Goal: Task Accomplishment & Management: Manage account settings

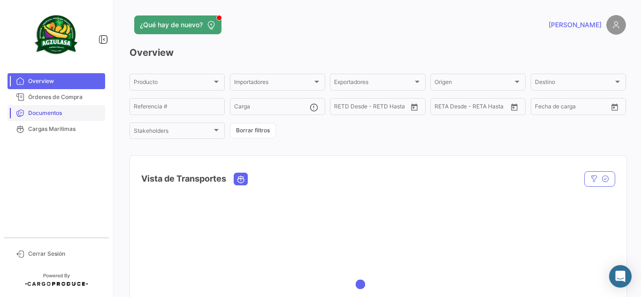
click at [82, 119] on link "Documentos" at bounding box center [57, 113] width 98 height 16
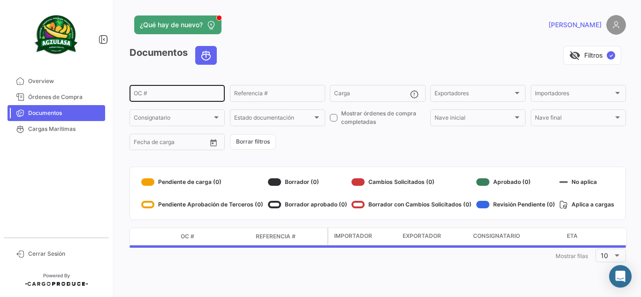
click at [172, 90] on div "OC #" at bounding box center [177, 93] width 87 height 18
paste input "EBKG13990111"
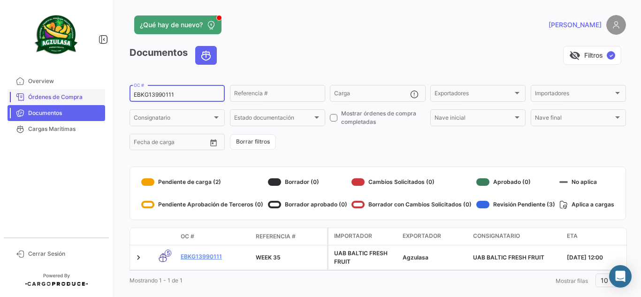
drag, startPoint x: 182, startPoint y: 92, endPoint x: 101, endPoint y: 91, distance: 80.3
click at [101, 91] on mat-sidenav-container "Overview Órdenes de Compra Documentos Cargas Marítimas Cerrar Sesión ¿Qué hay d…" at bounding box center [320, 148] width 641 height 297
paste input "6428886140"
type input "6428886140"
click at [314, 71] on div "Documentos visibility_off Filtros ✓" at bounding box center [378, 59] width 497 height 26
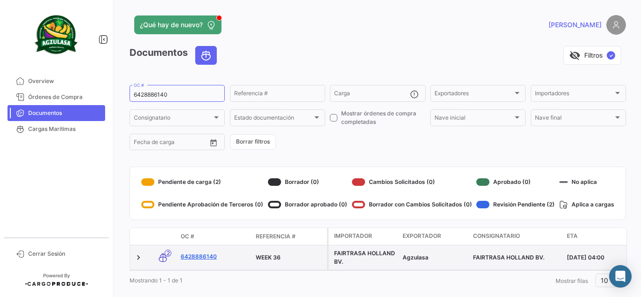
click at [215, 257] on link "6428886140" at bounding box center [215, 257] width 68 height 8
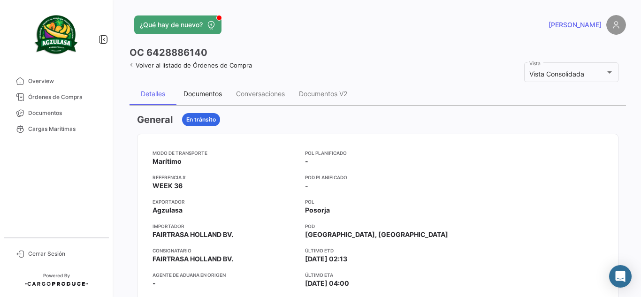
click at [208, 98] on div "Documentos" at bounding box center [203, 94] width 38 height 8
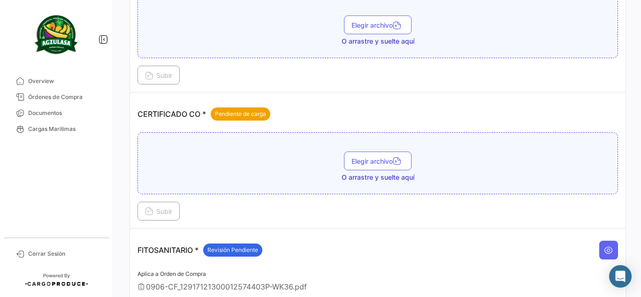
scroll to position [215, 0]
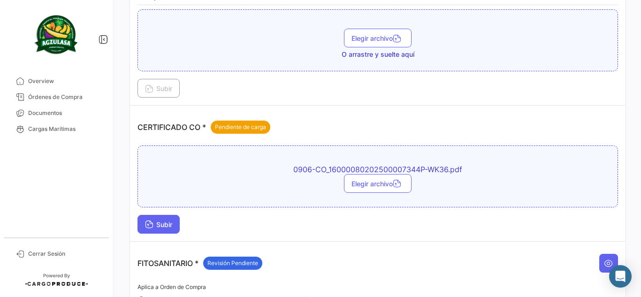
click at [161, 223] on span "Subir" at bounding box center [158, 225] width 27 height 8
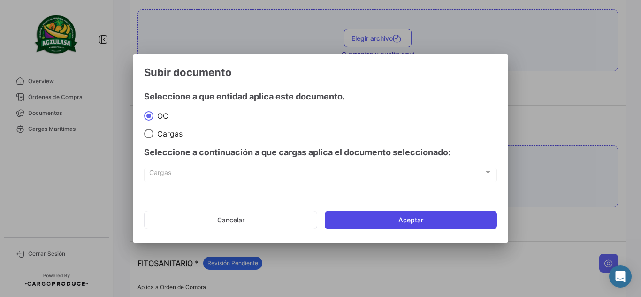
click at [378, 217] on button "Aceptar" at bounding box center [411, 220] width 172 height 19
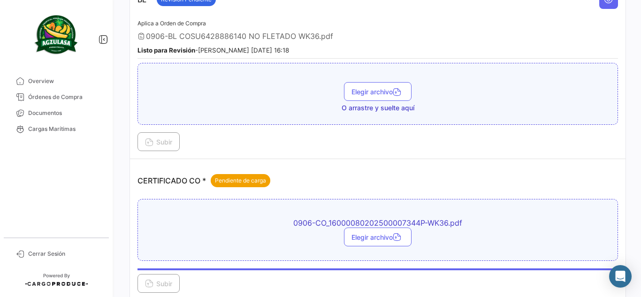
scroll to position [262, 0]
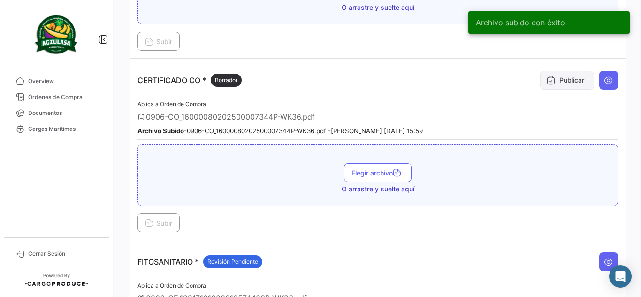
click at [556, 77] on button "Publicar" at bounding box center [567, 80] width 54 height 19
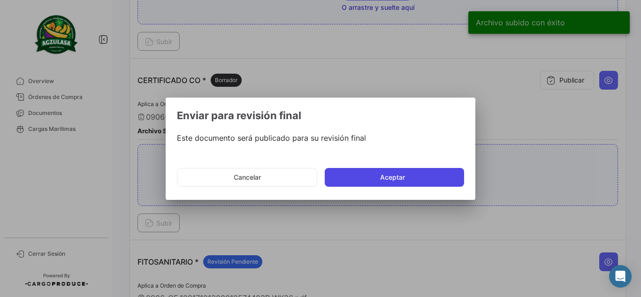
click at [415, 184] on button "Aceptar" at bounding box center [394, 177] width 139 height 19
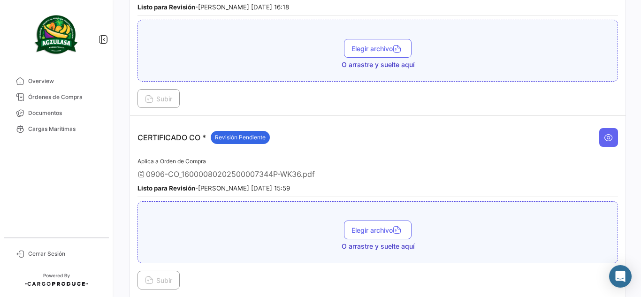
scroll to position [169, 0]
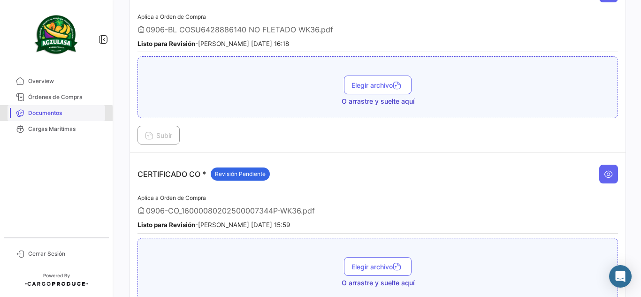
click at [54, 114] on span "Documentos" at bounding box center [64, 113] width 73 height 8
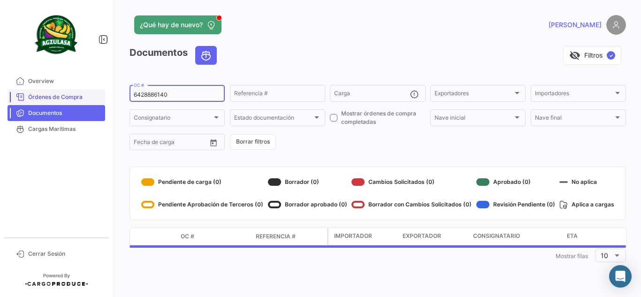
drag, startPoint x: 199, startPoint y: 96, endPoint x: 67, endPoint y: 94, distance: 131.5
click at [67, 94] on mat-sidenav-container "Overview Órdenes de Compra Documentos Cargas Marítimas Cerrar Sesión ¿Qué hay d…" at bounding box center [320, 148] width 641 height 297
paste input "EBKG13990111"
type input "EBKG13990111"
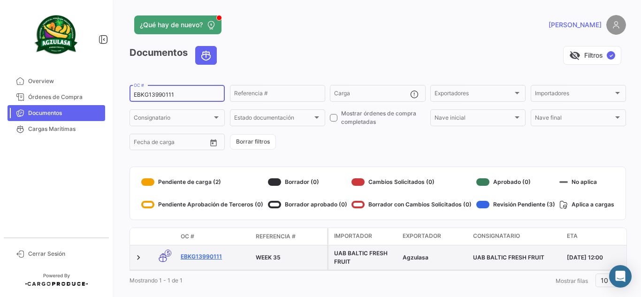
click at [212, 256] on link "EBKG13990111" at bounding box center [215, 257] width 68 height 8
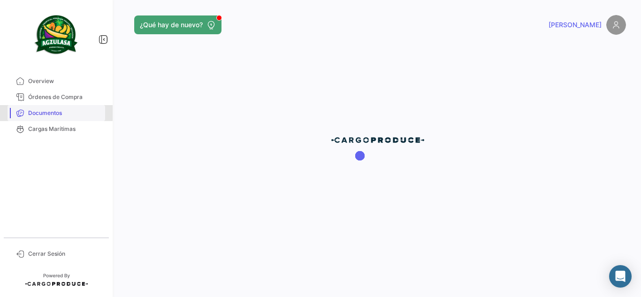
click at [42, 112] on span "Documentos" at bounding box center [64, 113] width 73 height 8
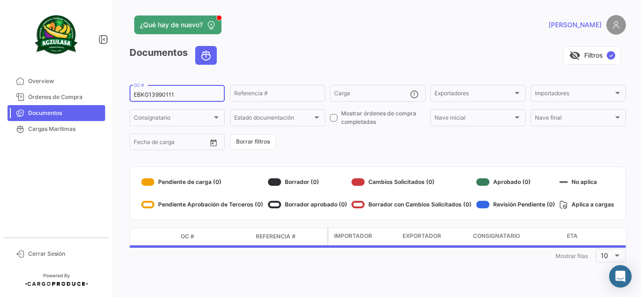
click at [182, 96] on input "EBKG13990111" at bounding box center [177, 95] width 87 height 7
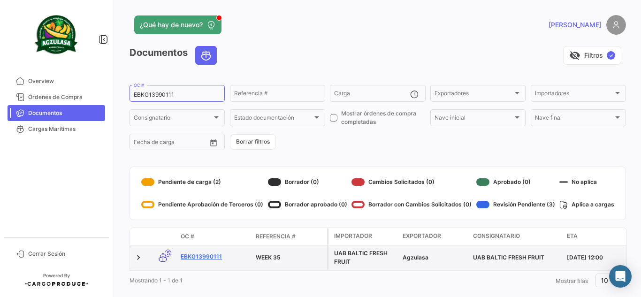
click at [200, 256] on link "EBKG13990111" at bounding box center [215, 257] width 68 height 8
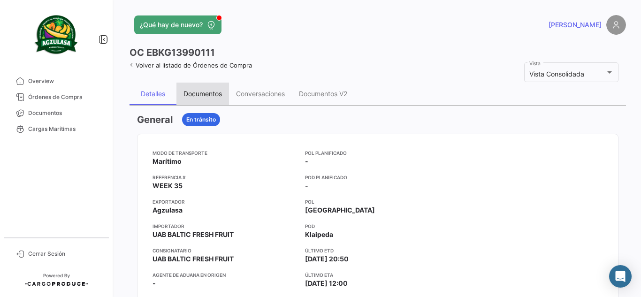
click at [215, 100] on div "Documentos" at bounding box center [203, 94] width 53 height 23
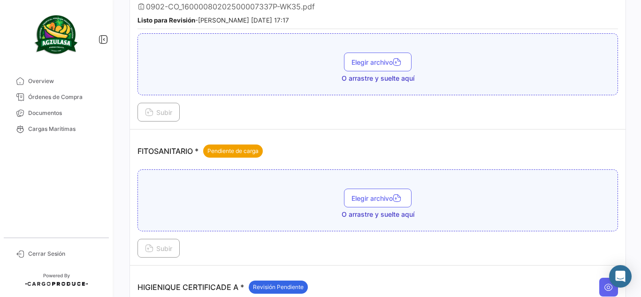
scroll to position [329, 0]
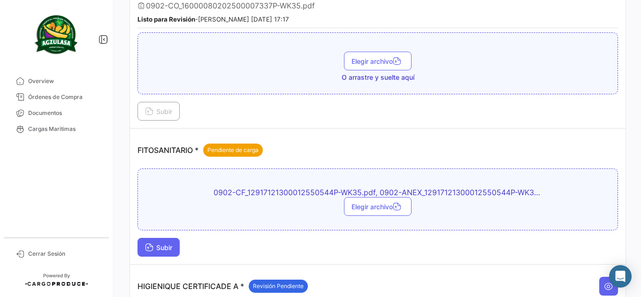
click at [171, 248] on span "Subir" at bounding box center [158, 248] width 27 height 8
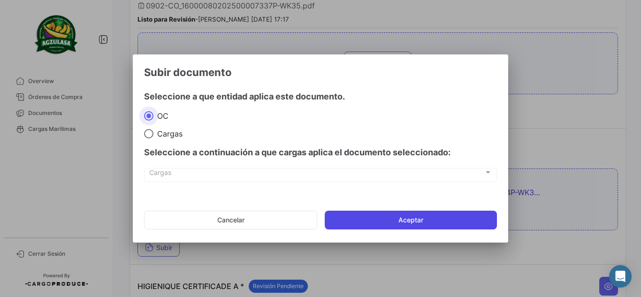
click at [377, 216] on button "Aceptar" at bounding box center [411, 220] width 172 height 19
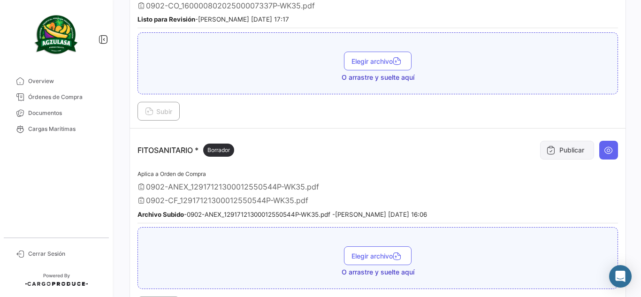
click at [546, 151] on icon at bounding box center [550, 150] width 9 height 9
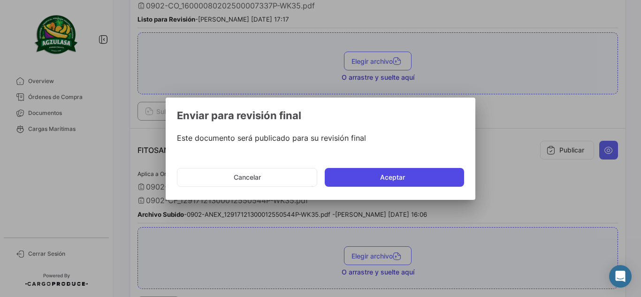
click at [418, 183] on button "Aceptar" at bounding box center [394, 177] width 139 height 19
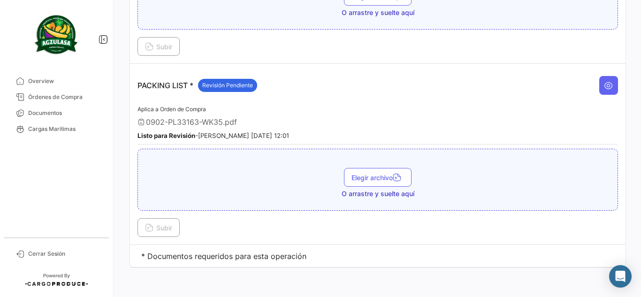
scroll to position [771, 0]
click at [62, 115] on span "Documentos" at bounding box center [64, 113] width 73 height 8
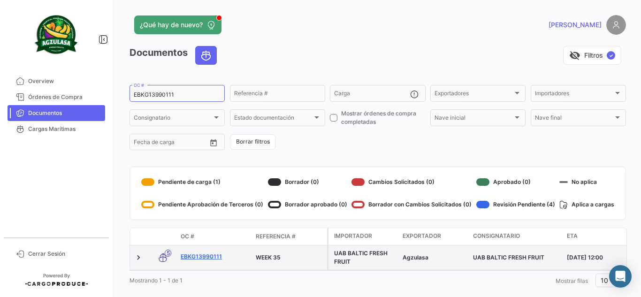
click at [215, 257] on link "EBKG13990111" at bounding box center [215, 257] width 68 height 8
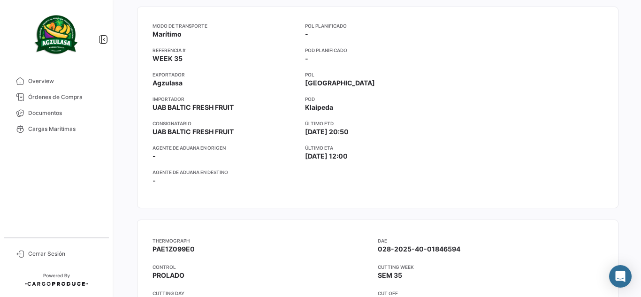
scroll to position [141, 0]
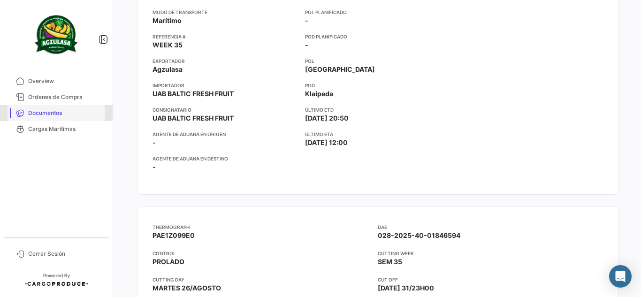
click at [61, 114] on span "Documentos" at bounding box center [64, 113] width 73 height 8
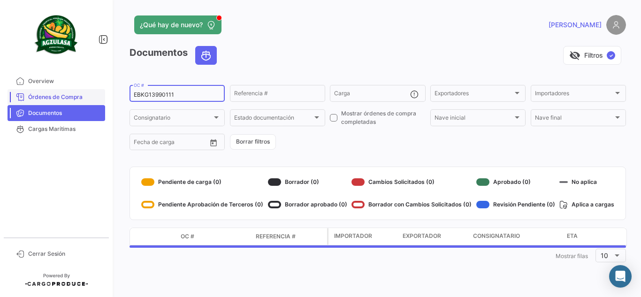
drag, startPoint x: 185, startPoint y: 93, endPoint x: 91, endPoint y: 91, distance: 93.9
click at [91, 91] on mat-sidenav-container "Overview Órdenes de Compra Documentos Cargas Marítimas Cerrar Sesión ¿Qué hay d…" at bounding box center [320, 148] width 641 height 297
paste input "402283"
type input "EBKG14022831"
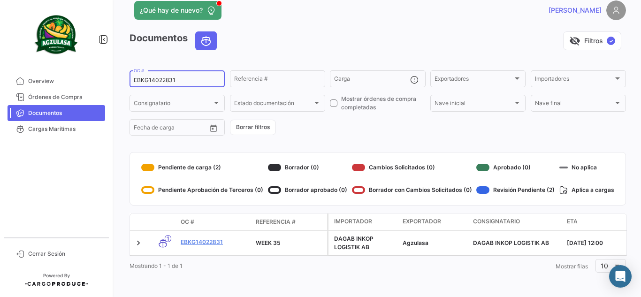
scroll to position [22, 0]
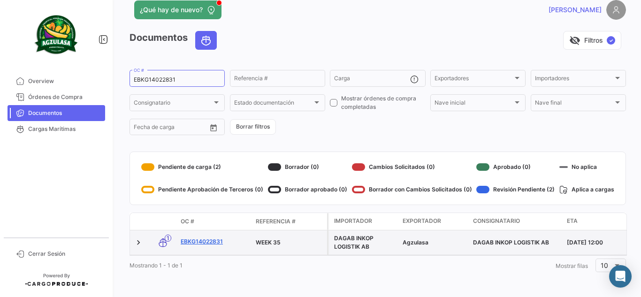
click at [205, 238] on link "EBKG14022831" at bounding box center [215, 242] width 68 height 8
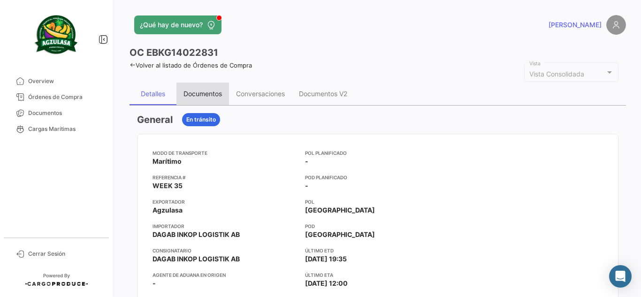
click at [204, 102] on div "Documentos" at bounding box center [203, 94] width 53 height 23
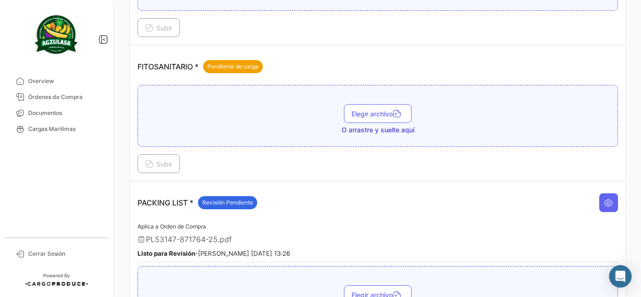
scroll to position [344, 0]
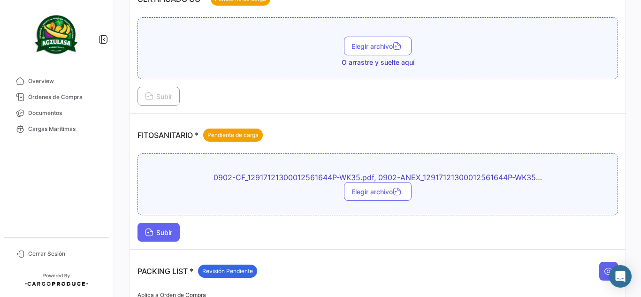
click at [172, 231] on span "Subir" at bounding box center [158, 233] width 27 height 8
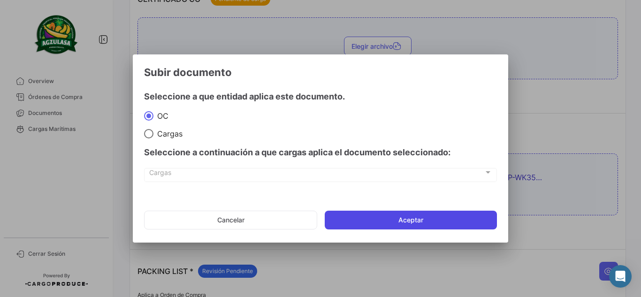
click at [384, 219] on button "Aceptar" at bounding box center [411, 220] width 172 height 19
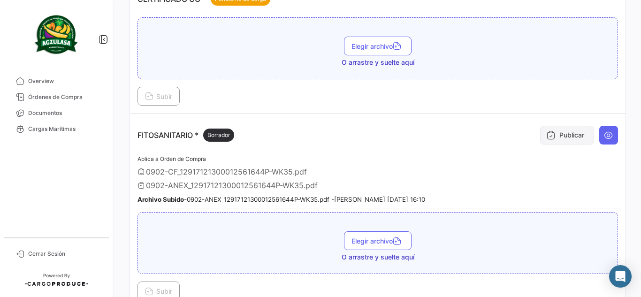
click at [576, 129] on button "Publicar" at bounding box center [567, 135] width 54 height 19
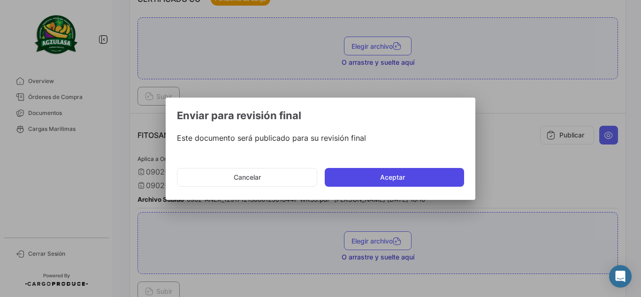
click at [438, 175] on button "Aceptar" at bounding box center [394, 177] width 139 height 19
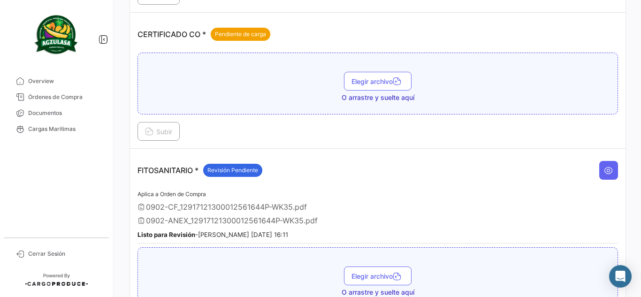
scroll to position [297, 0]
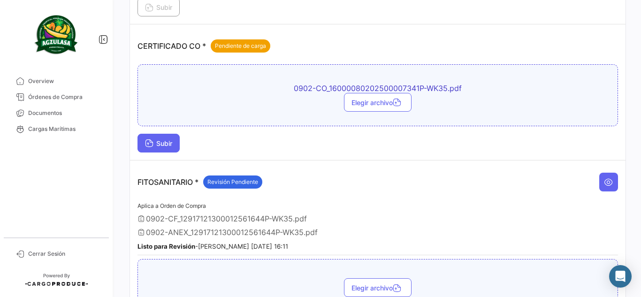
click at [172, 146] on span "Subir" at bounding box center [158, 143] width 27 height 8
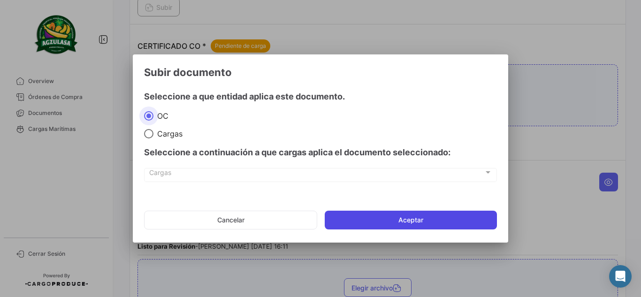
click at [441, 214] on button "Aceptar" at bounding box center [411, 220] width 172 height 19
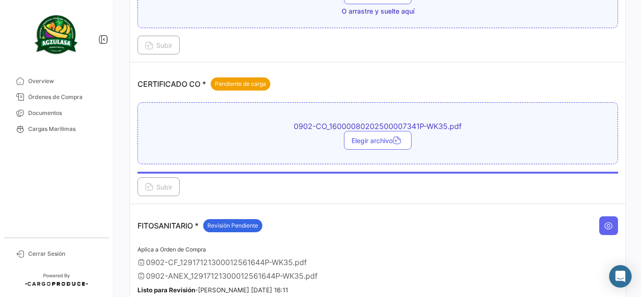
scroll to position [203, 0]
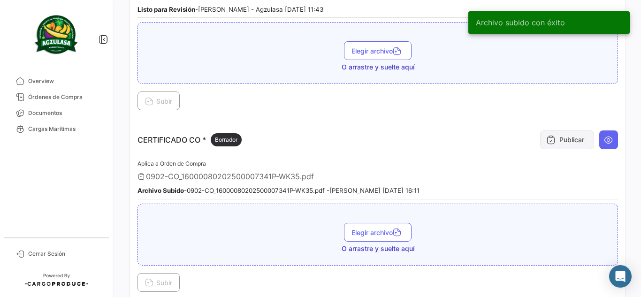
drag, startPoint x: 565, startPoint y: 132, endPoint x: 565, endPoint y: 138, distance: 6.1
click at [565, 138] on button "Publicar" at bounding box center [567, 140] width 54 height 19
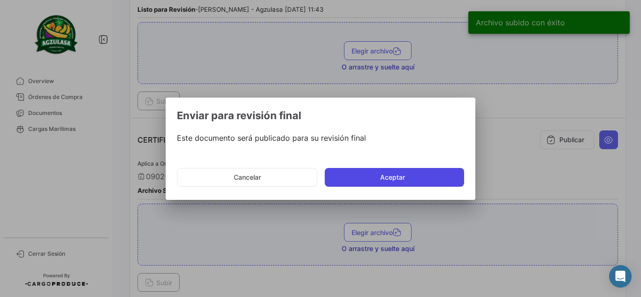
click at [431, 177] on button "Aceptar" at bounding box center [394, 177] width 139 height 19
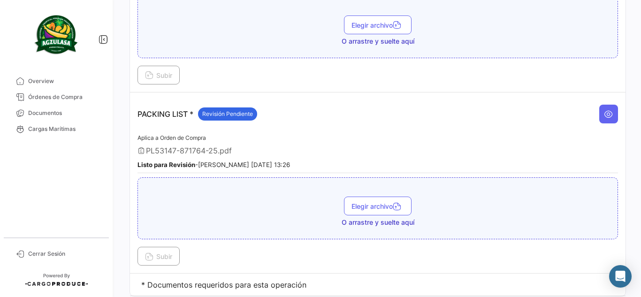
scroll to position [635, 0]
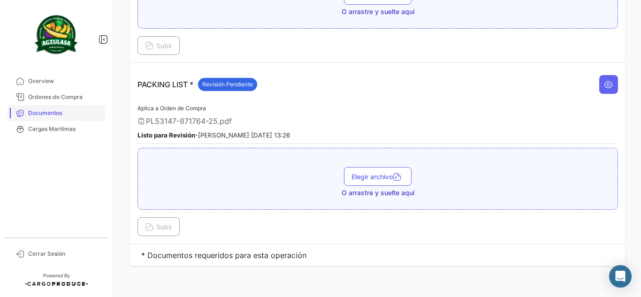
click at [76, 117] on link "Documentos" at bounding box center [57, 113] width 98 height 16
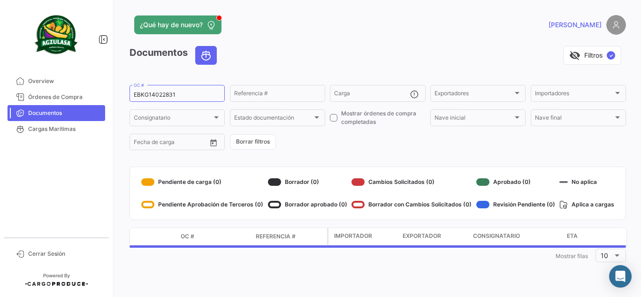
click at [125, 88] on div "¿Qué hay de nuevo? [PERSON_NAME] Documentos visibility_off Filtros ✓ EBKG140228…" at bounding box center [378, 148] width 527 height 297
drag, startPoint x: 174, startPoint y: 97, endPoint x: 95, endPoint y: 91, distance: 79.6
click at [95, 91] on mat-sidenav-container "Overview Órdenes de Compra Documentos Cargas Marítimas Cerrar Sesión ¿Qué hay d…" at bounding box center [320, 148] width 641 height 297
click at [161, 92] on input "EBKG14022831" at bounding box center [177, 95] width 87 height 7
drag, startPoint x: 185, startPoint y: 96, endPoint x: 78, endPoint y: 94, distance: 107.5
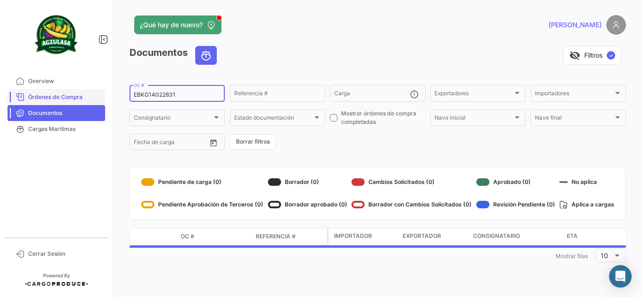
click at [81, 94] on mat-sidenav-container "Overview Órdenes de Compra Documentos Cargas Marítimas Cerrar Sesión ¿Qué hay d…" at bounding box center [320, 148] width 641 height 297
paste input "GQL041180"
type input "GQL0411801"
click at [294, 69] on div "Documentos visibility_off Filtros ✓" at bounding box center [378, 59] width 497 height 26
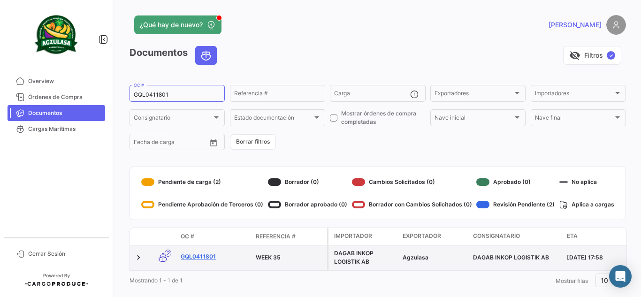
click at [201, 254] on link "GQL0411801" at bounding box center [215, 257] width 68 height 8
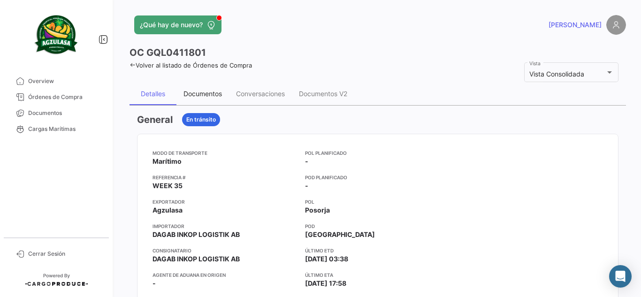
drag, startPoint x: 216, startPoint y: 93, endPoint x: 256, endPoint y: 115, distance: 46.0
click at [216, 93] on div "Documentos" at bounding box center [203, 94] width 38 height 8
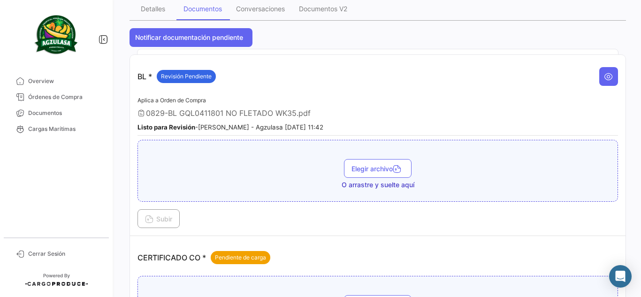
scroll to position [282, 0]
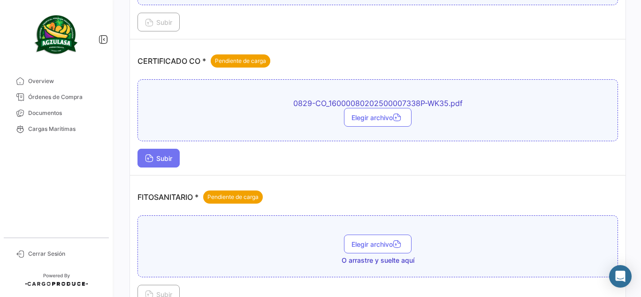
click at [141, 162] on button "Subir" at bounding box center [159, 158] width 42 height 19
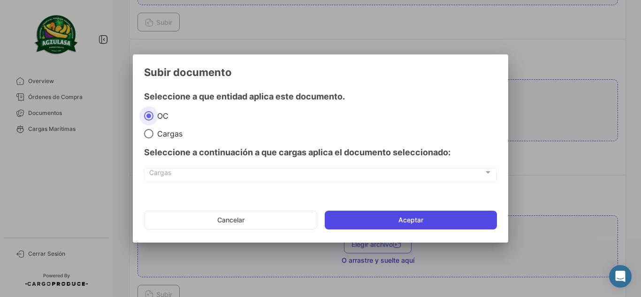
click at [434, 221] on button "Aceptar" at bounding box center [411, 220] width 172 height 19
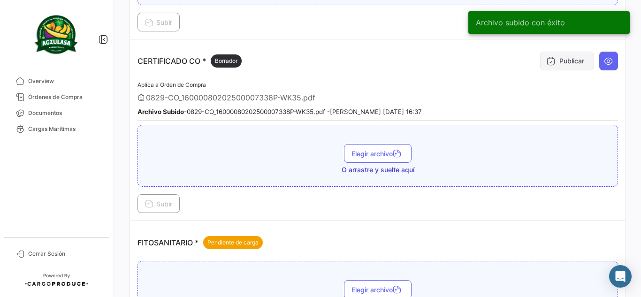
click at [561, 66] on button "Publicar" at bounding box center [567, 61] width 54 height 19
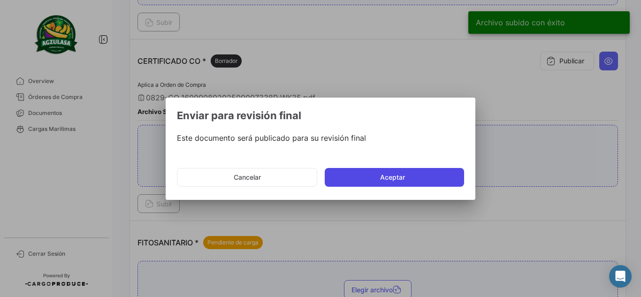
click at [403, 178] on button "Aceptar" at bounding box center [394, 177] width 139 height 19
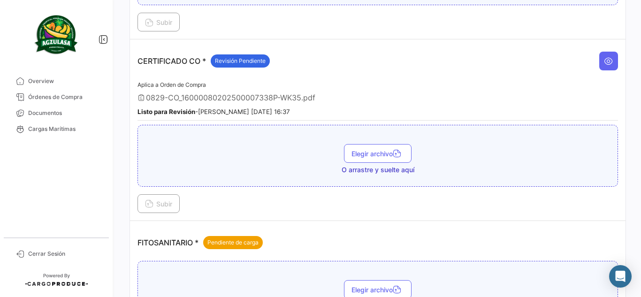
scroll to position [376, 0]
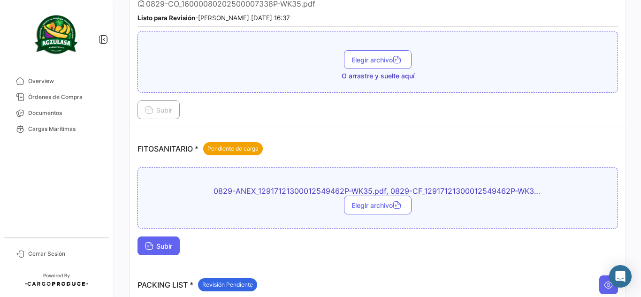
click at [164, 247] on span "Subir" at bounding box center [158, 246] width 27 height 8
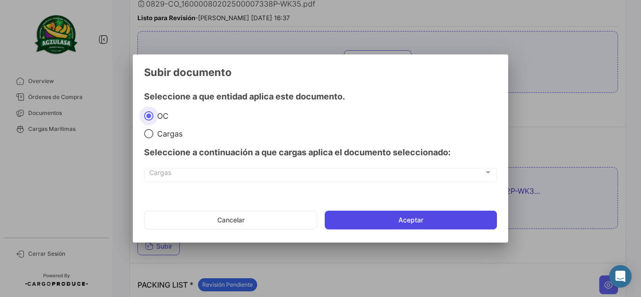
click at [331, 218] on button "Aceptar" at bounding box center [411, 220] width 172 height 19
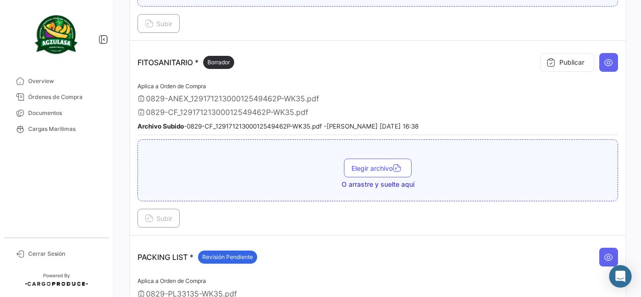
scroll to position [461, 0]
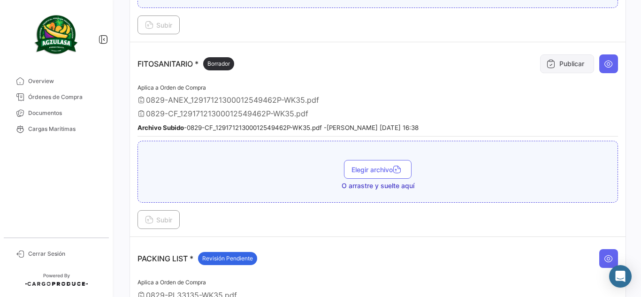
click at [560, 61] on button "Publicar" at bounding box center [567, 63] width 54 height 19
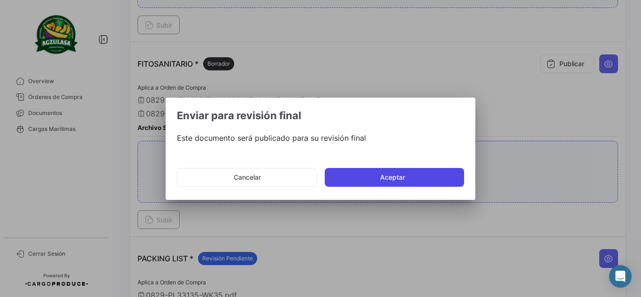
click at [389, 184] on button "Aceptar" at bounding box center [394, 177] width 139 height 19
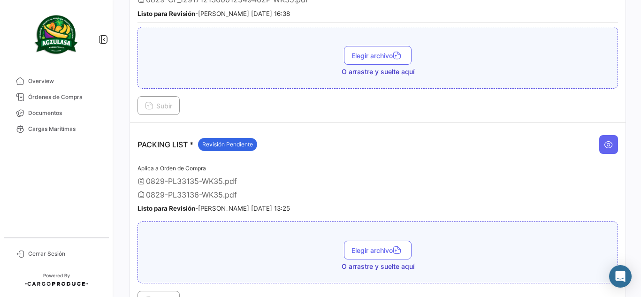
scroll to position [601, 0]
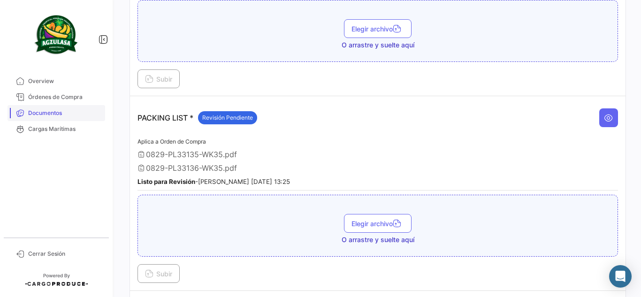
click at [49, 114] on span "Documentos" at bounding box center [64, 113] width 73 height 8
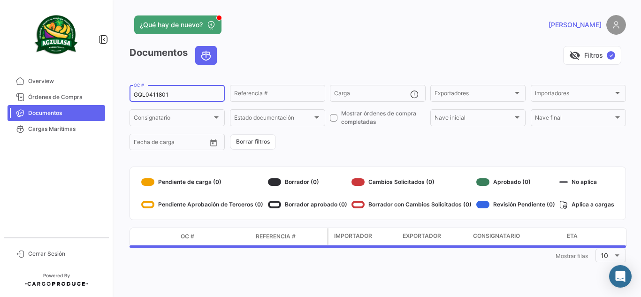
drag, startPoint x: 187, startPoint y: 94, endPoint x: 48, endPoint y: 112, distance: 140.5
click at [48, 112] on mat-sidenav-container "Overview Órdenes de Compra Documentos Cargas Marítimas Cerrar Sesión ¿Qué hay d…" at bounding box center [320, 148] width 641 height 297
paste input "86"
type input "GQL0411886"
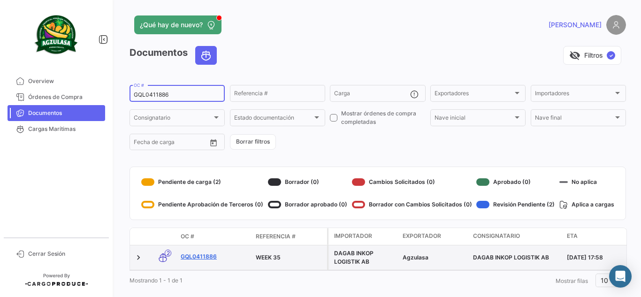
click at [204, 256] on link "GQL0411886" at bounding box center [215, 257] width 68 height 8
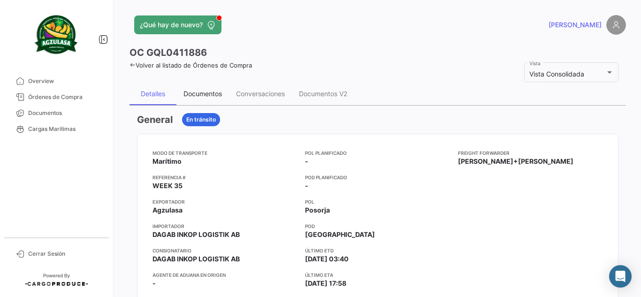
click at [197, 101] on div "Documentos" at bounding box center [203, 94] width 53 height 23
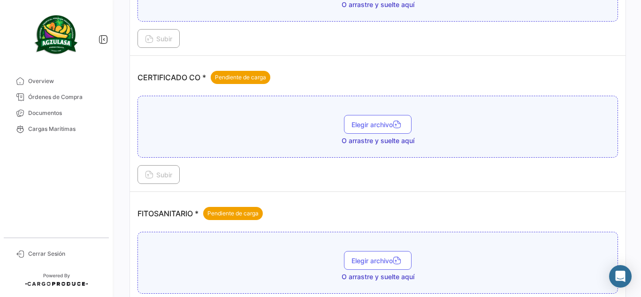
scroll to position [282, 0]
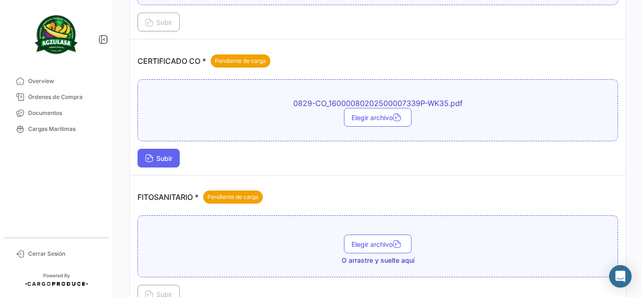
click at [157, 163] on button "Subir" at bounding box center [159, 158] width 42 height 19
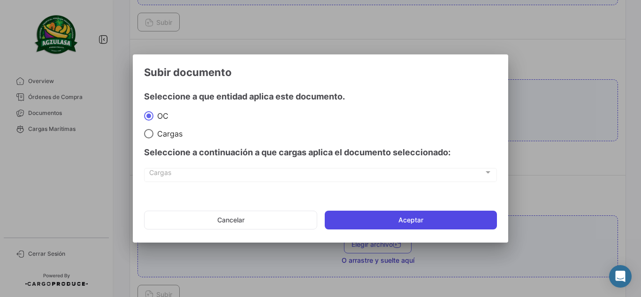
click at [402, 219] on button "Aceptar" at bounding box center [411, 220] width 172 height 19
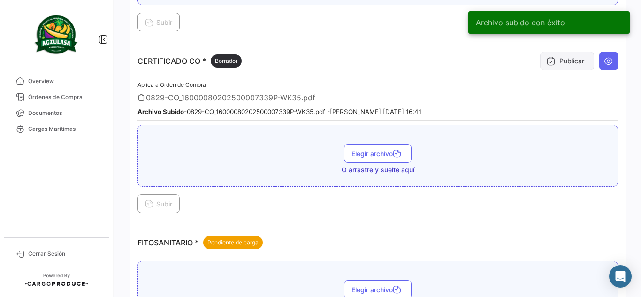
click at [571, 68] on button "Publicar" at bounding box center [567, 61] width 54 height 19
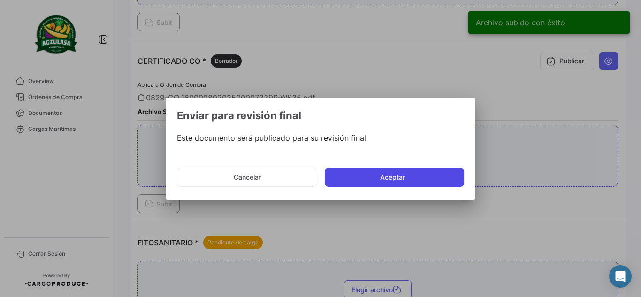
click at [408, 181] on button "Aceptar" at bounding box center [394, 177] width 139 height 19
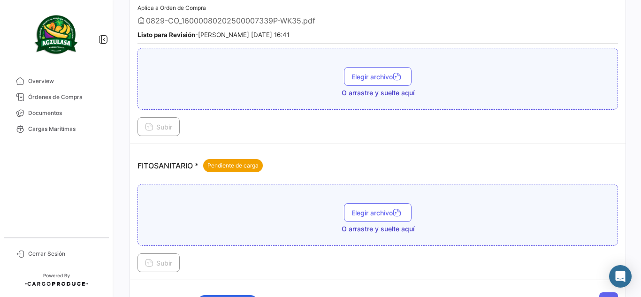
scroll to position [423, 0]
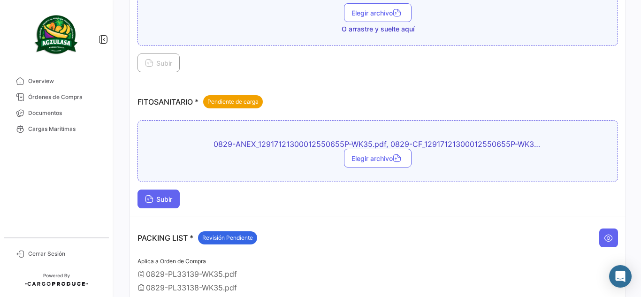
click at [169, 196] on span "Subir" at bounding box center [158, 199] width 27 height 8
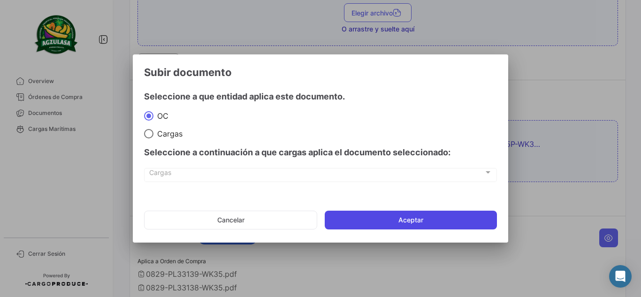
click at [396, 216] on button "Aceptar" at bounding box center [411, 220] width 172 height 19
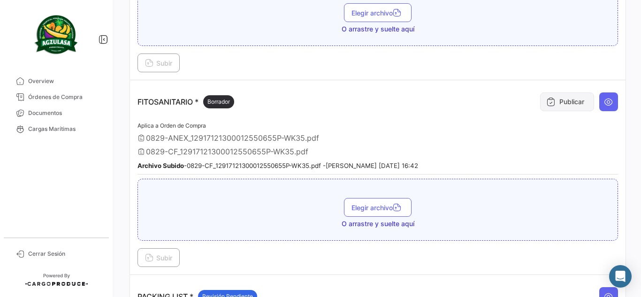
click at [569, 106] on button "Publicar" at bounding box center [567, 101] width 54 height 19
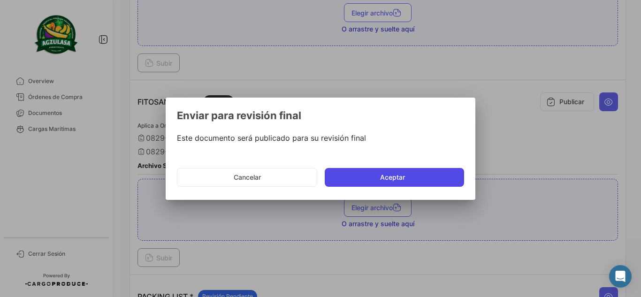
click at [391, 178] on button "Aceptar" at bounding box center [394, 177] width 139 height 19
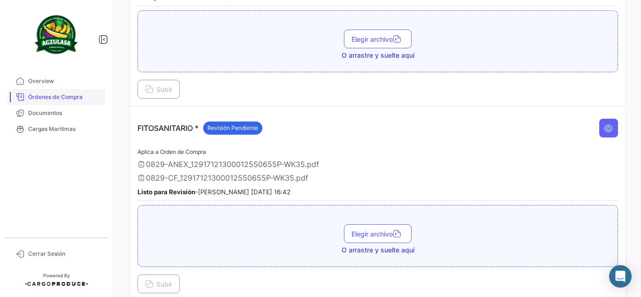
scroll to position [329, 0]
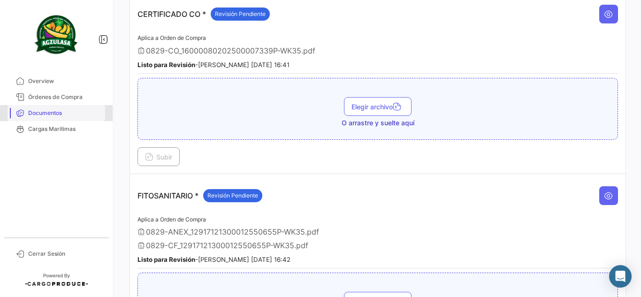
click at [66, 115] on span "Documentos" at bounding box center [64, 113] width 73 height 8
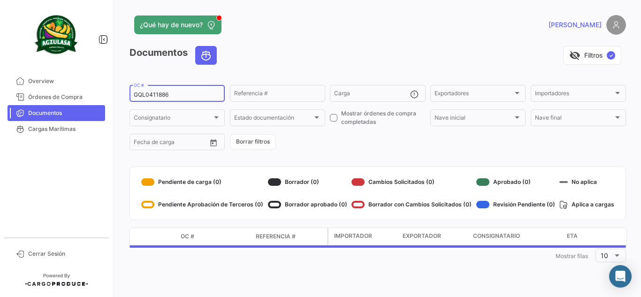
click at [169, 97] on input "GQL0411886" at bounding box center [177, 95] width 87 height 7
drag, startPoint x: 172, startPoint y: 96, endPoint x: 79, endPoint y: 95, distance: 93.0
click at [80, 95] on mat-sidenav-container "Overview Órdenes de Compra Documentos Cargas Marítimas Cerrar Sesión ¿Qué hay d…" at bounding box center [320, 148] width 641 height 297
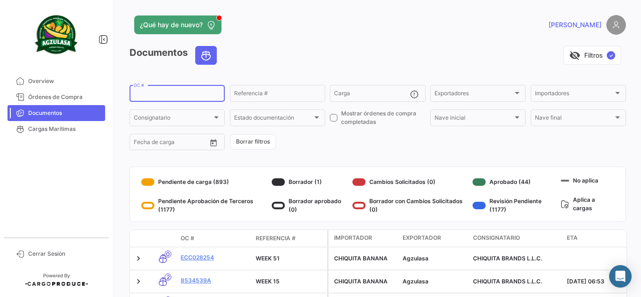
paste input "258783907"
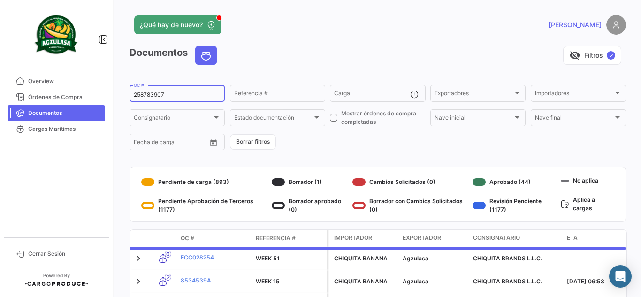
type input "258783907"
